Goal: Information Seeking & Learning: Learn about a topic

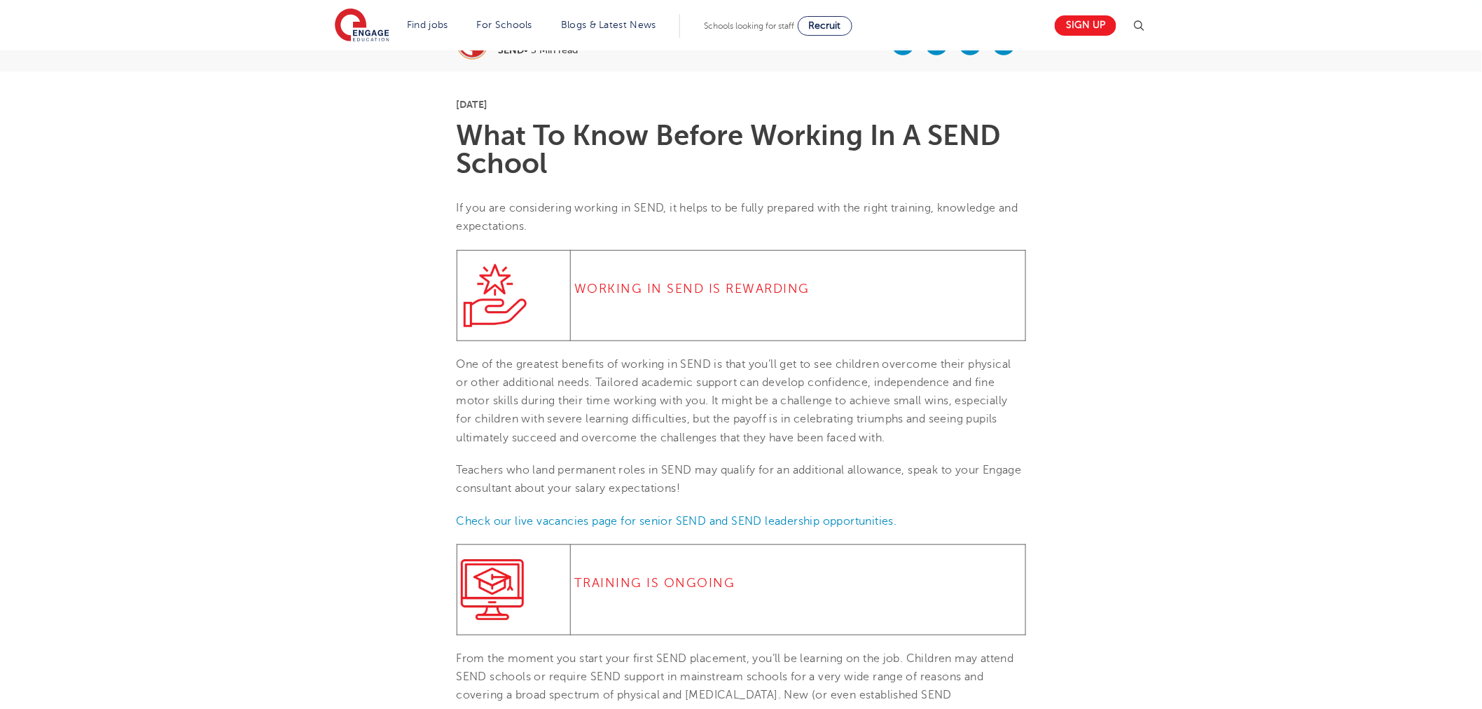
scroll to position [233, 0]
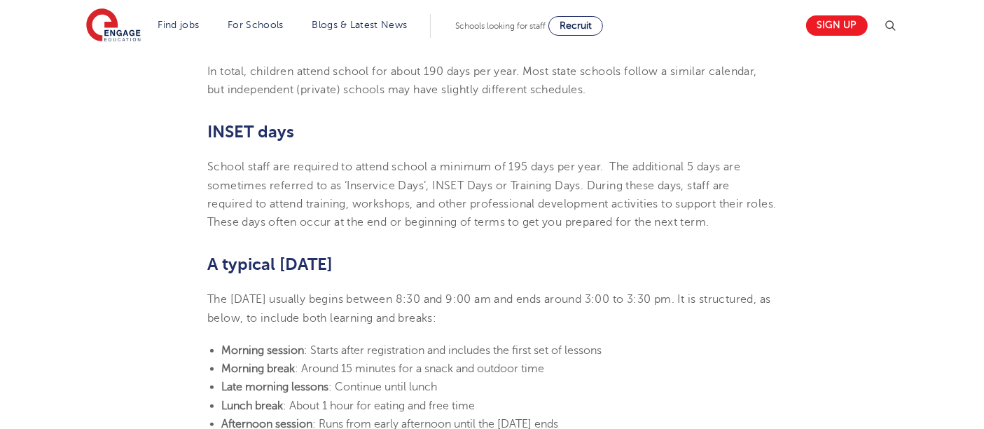
scroll to position [934, 0]
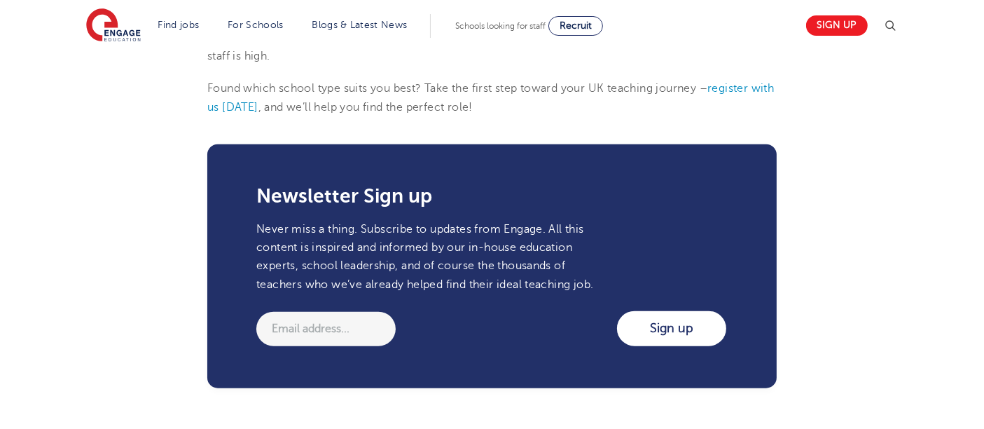
scroll to position [1557, 0]
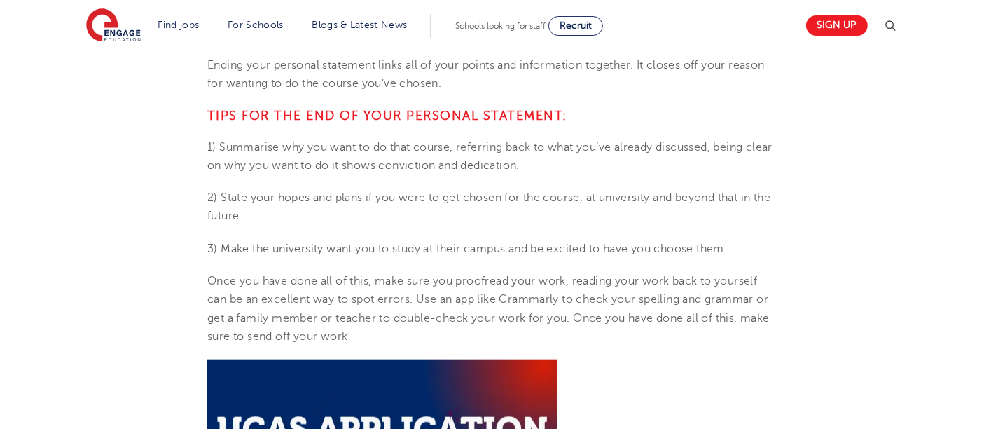
scroll to position [1557, 0]
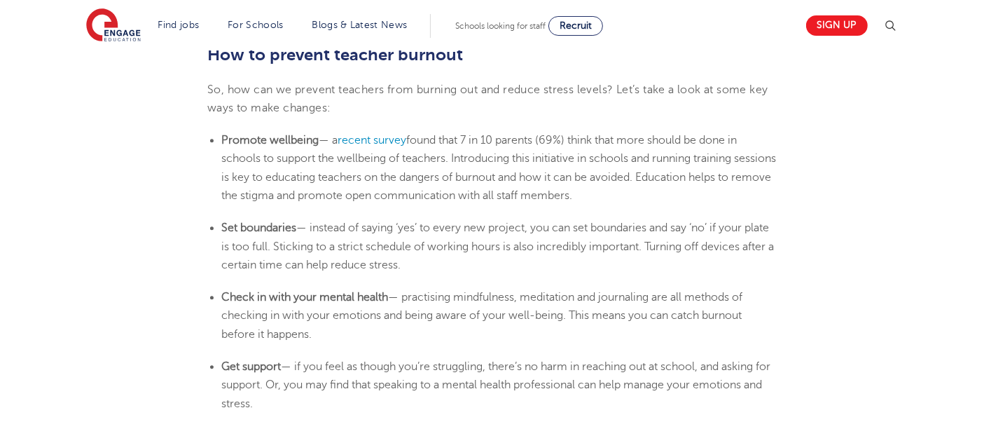
scroll to position [3269, 0]
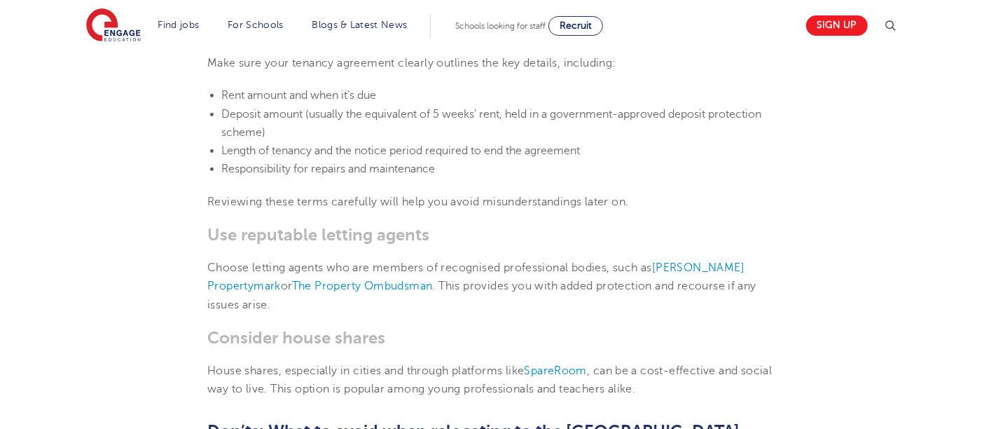
scroll to position [1790, 0]
